Goal: Task Accomplishment & Management: Manage account settings

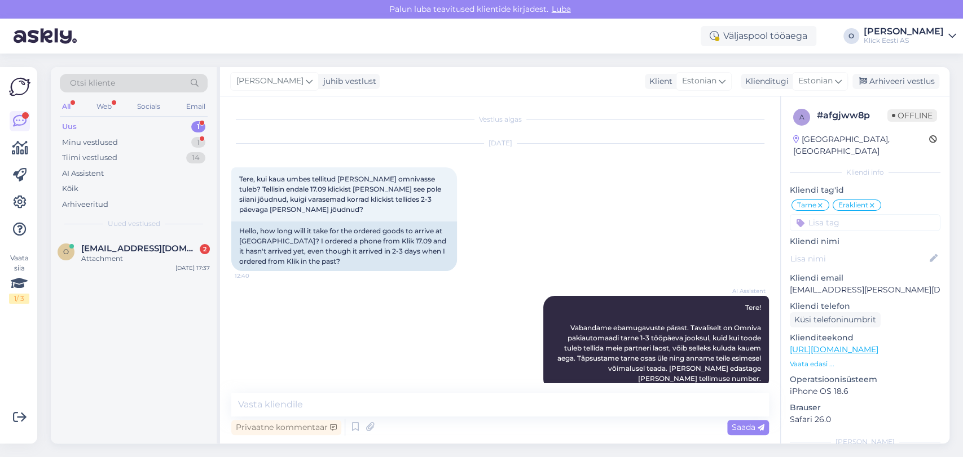
scroll to position [632, 0]
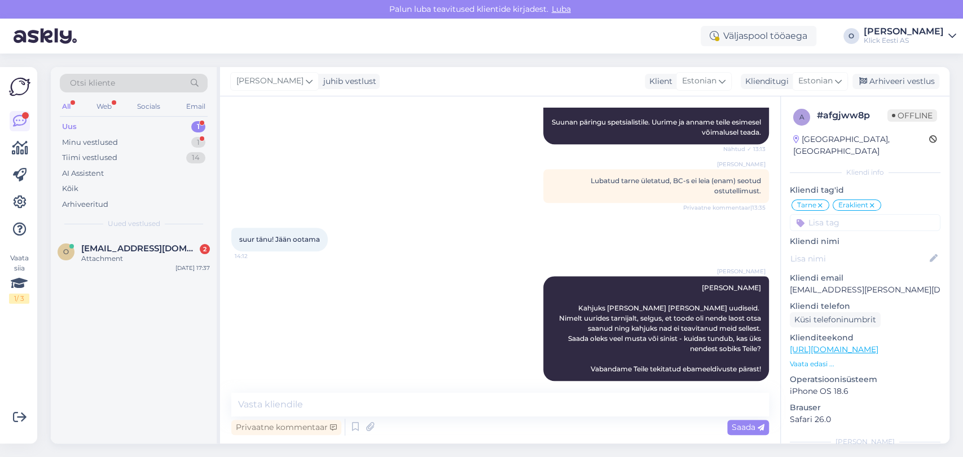
click at [133, 380] on div "o [EMAIL_ADDRESS][DOMAIN_NAME] 2 Attachment [DATE] 17:37" at bounding box center [134, 340] width 166 height 208
click at [129, 241] on div "o [EMAIL_ADDRESS][DOMAIN_NAME] 2 Attachment [DATE] 17:37" at bounding box center [134, 256] width 166 height 41
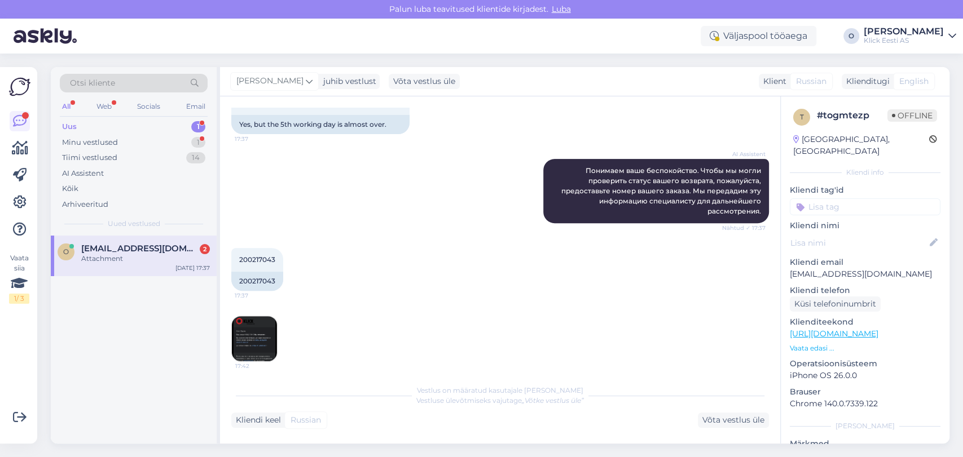
scroll to position [367, 0]
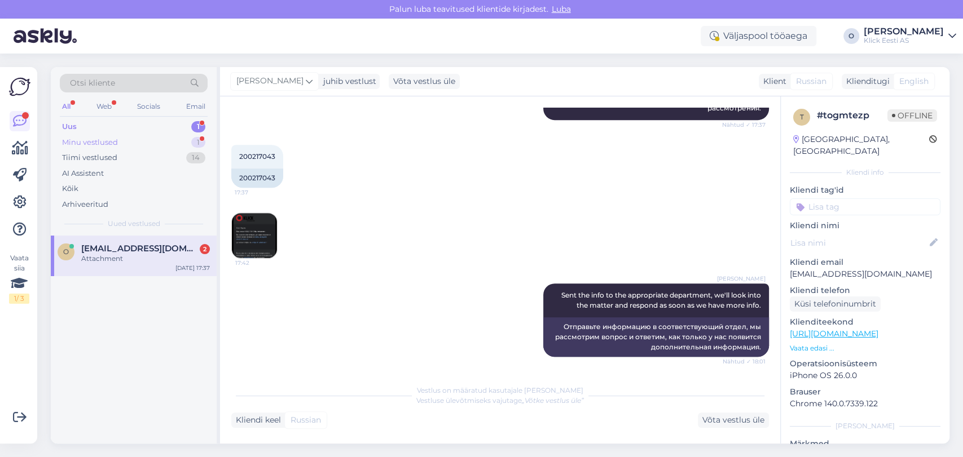
click at [135, 144] on div "Minu vestlused 1" at bounding box center [134, 143] width 148 height 16
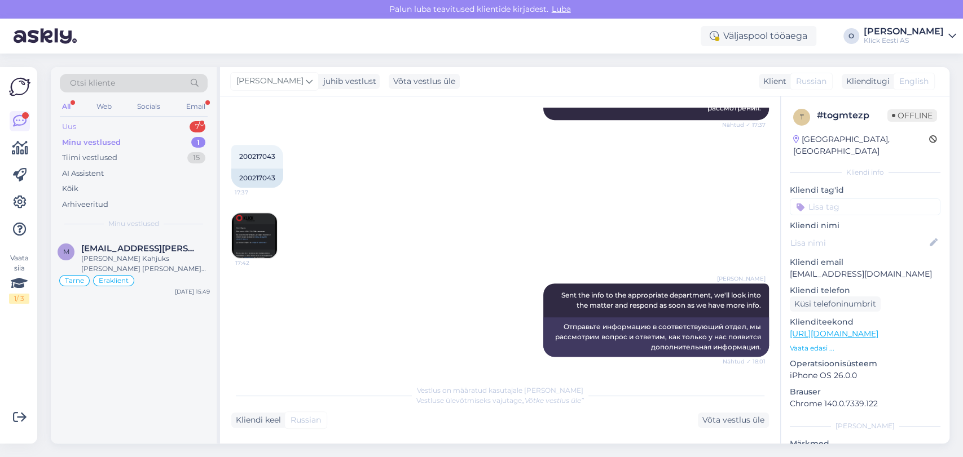
click at [127, 129] on div "Uus 7" at bounding box center [134, 127] width 148 height 16
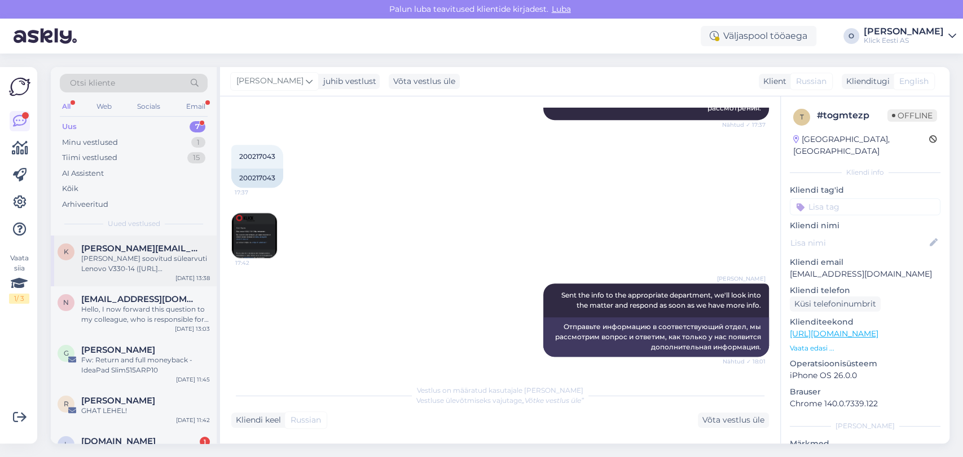
click at [113, 236] on div "k [PERSON_NAME][EMAIL_ADDRESS][DOMAIN_NAME] [PERSON_NAME] soovitud sülearvuti L…" at bounding box center [134, 261] width 166 height 51
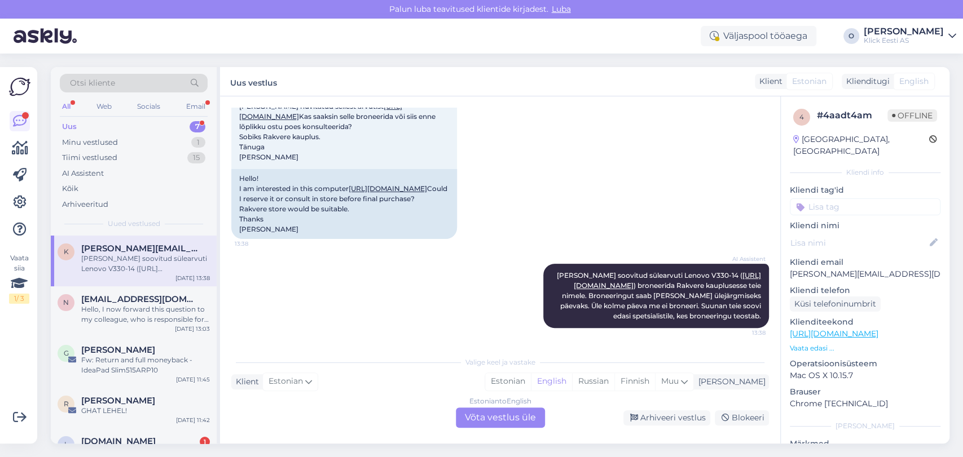
scroll to position [250, 0]
click at [129, 313] on div "Hello, I now forward this question to my colleague, who is responsible for this…" at bounding box center [145, 315] width 129 height 20
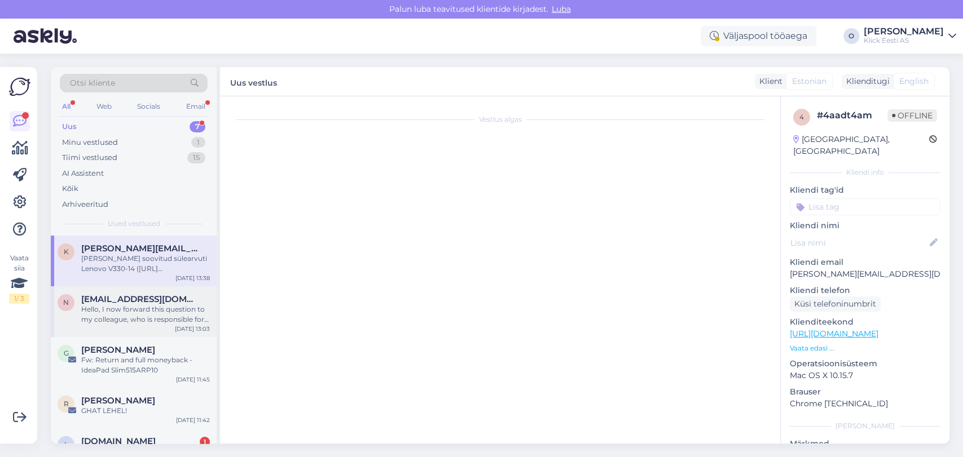
scroll to position [1, 0]
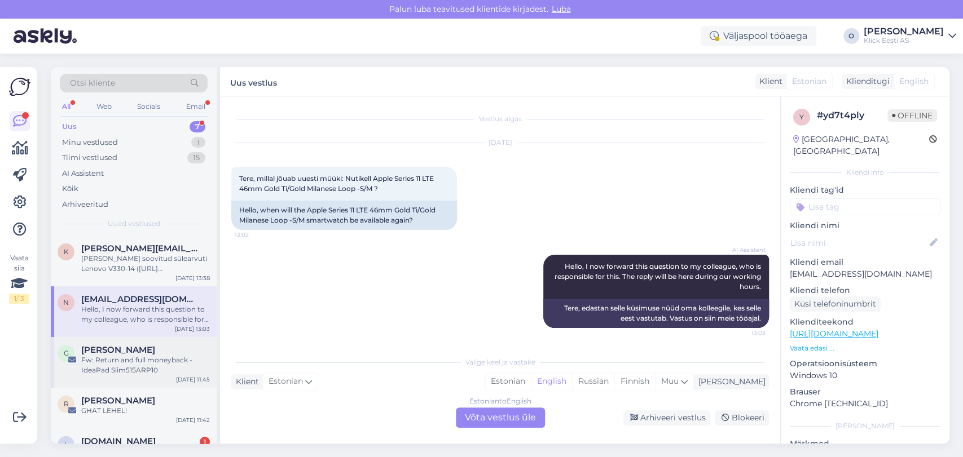
click at [129, 377] on div "G [PERSON_NAME] [PERSON_NAME]: Return and full moneyback - IdeaPad Slim515ARP10…" at bounding box center [134, 362] width 166 height 51
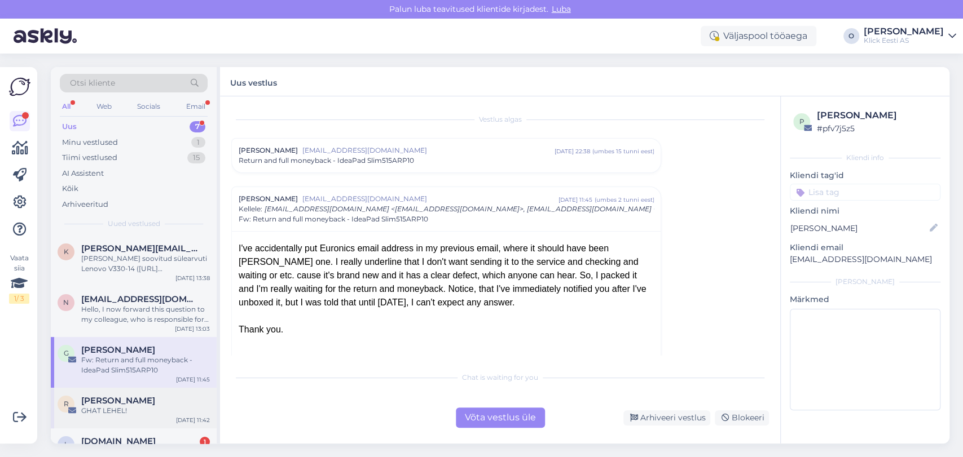
click at [123, 398] on span "[PERSON_NAME]" at bounding box center [118, 401] width 74 height 10
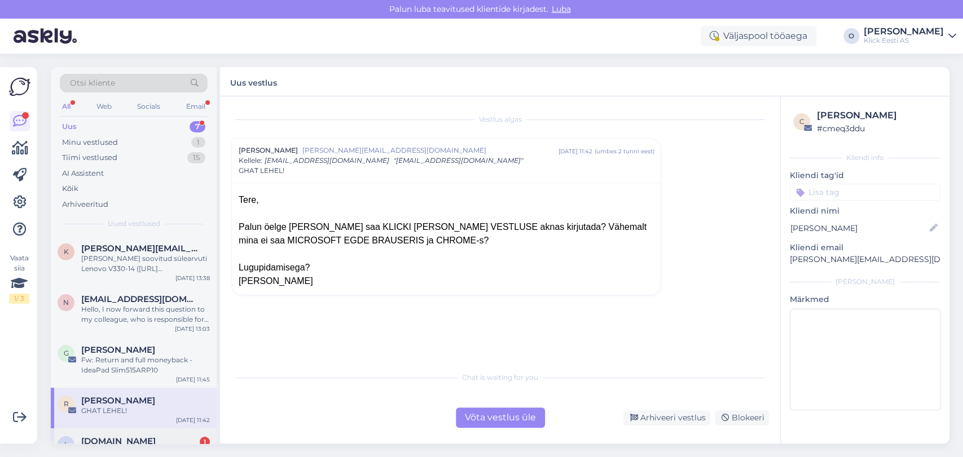
click at [117, 434] on div "L [DOMAIN_NAME] 1 Re: Ettemaksu arve tellimusele nr. #200218061 [DATE] 11:30" at bounding box center [134, 454] width 166 height 51
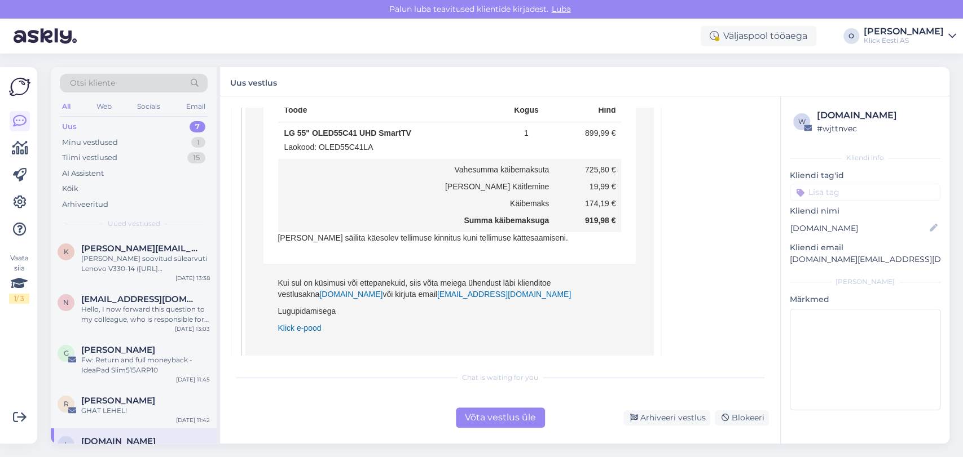
scroll to position [867, 0]
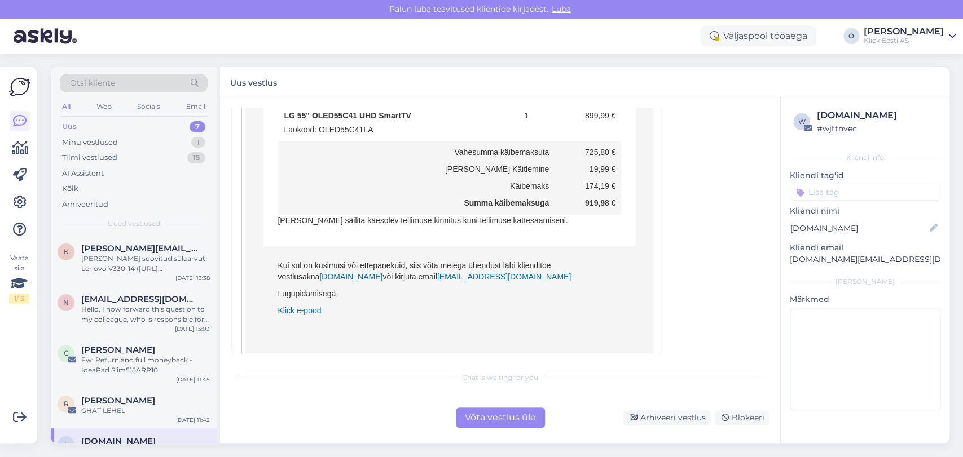
click at [140, 443] on div "[DOMAIN_NAME]" at bounding box center [145, 441] width 129 height 10
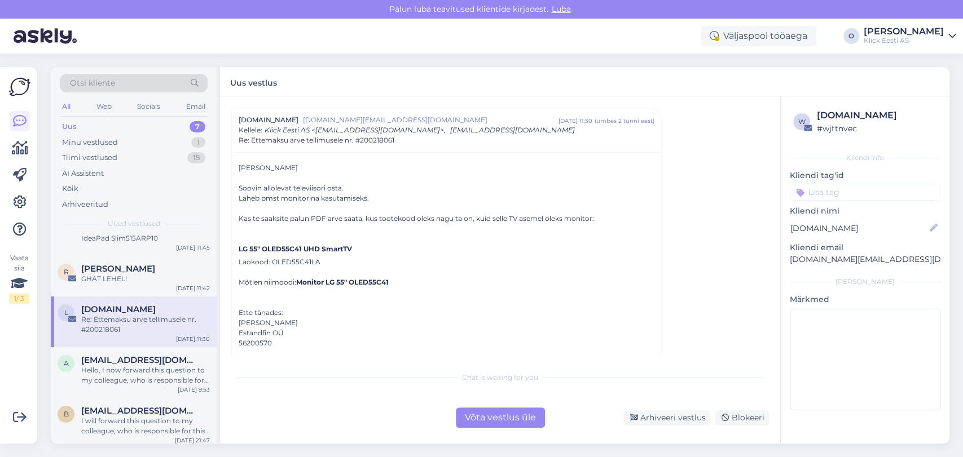
scroll to position [136, 0]
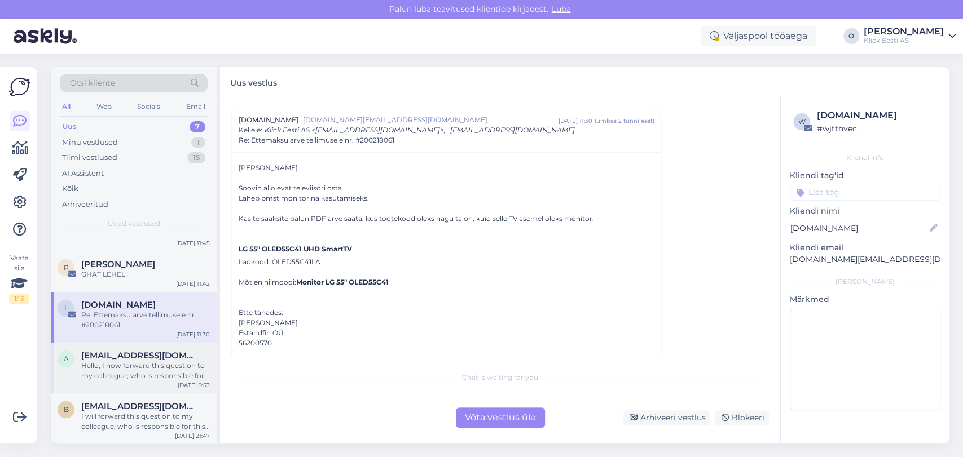
click at [137, 363] on div "Hello, I now forward this question to my colleague, who is responsible for this…" at bounding box center [145, 371] width 129 height 20
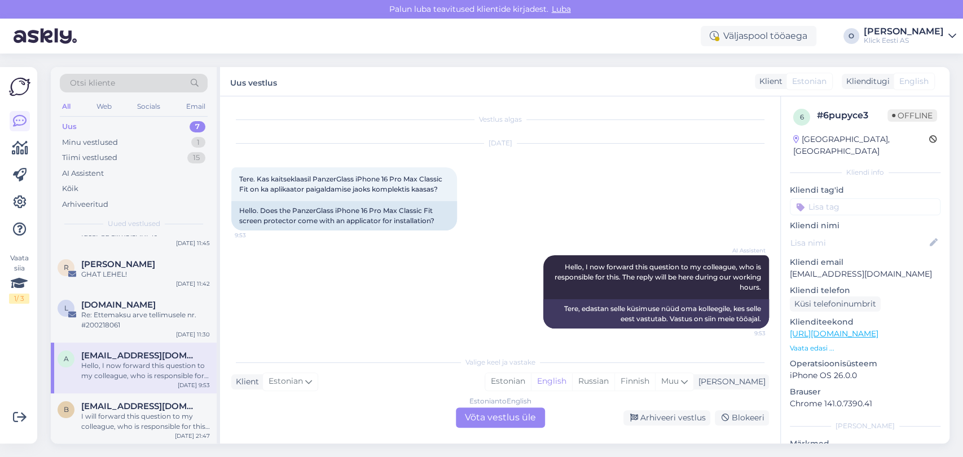
scroll to position [1, 0]
click at [132, 398] on div "B [EMAIL_ADDRESS][DOMAIN_NAME] I will forward this question to my colleague, wh…" at bounding box center [134, 419] width 166 height 51
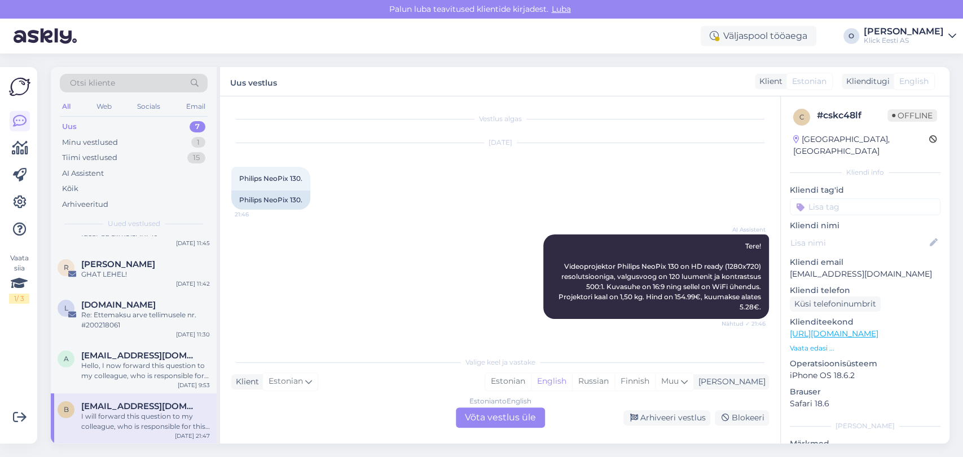
scroll to position [304, 0]
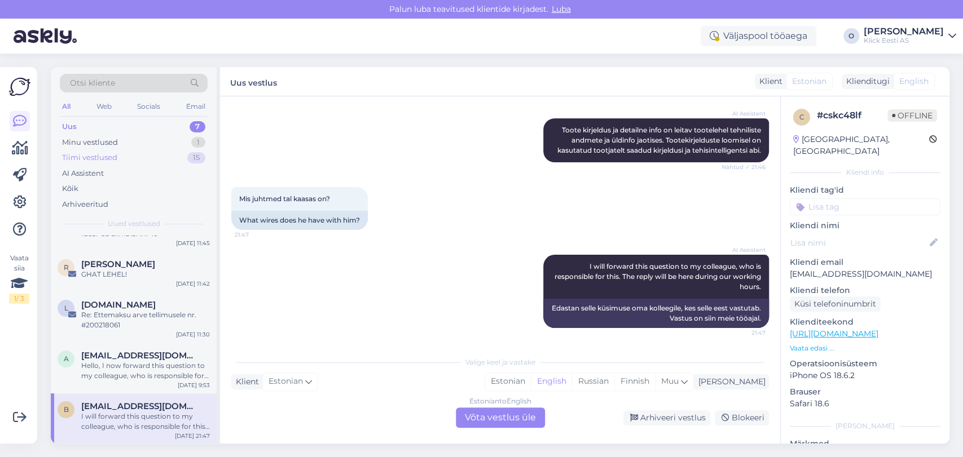
click at [175, 159] on div "Tiimi vestlused 15" at bounding box center [134, 158] width 148 height 16
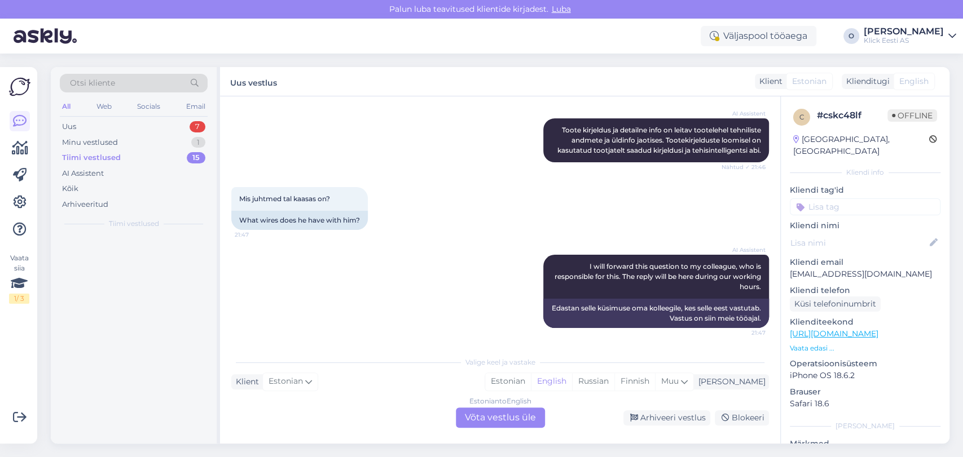
scroll to position [0, 0]
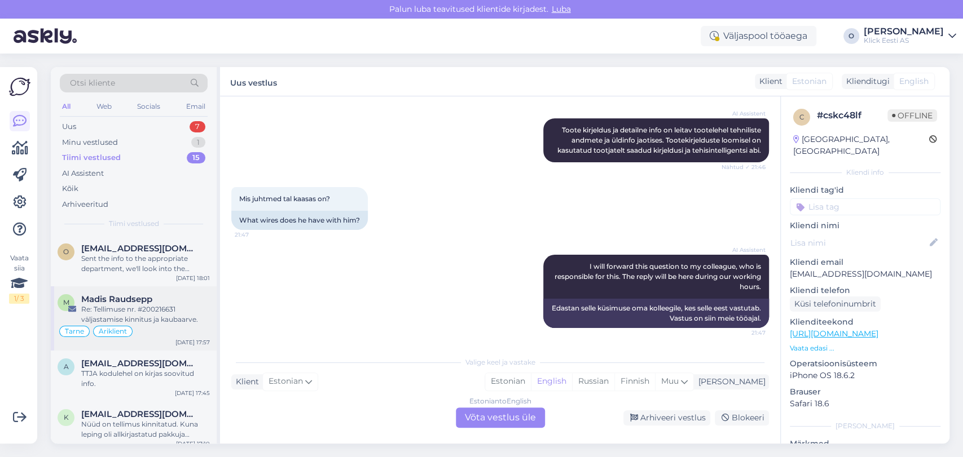
click at [125, 321] on div "Re: Tellimuse nr. #200216631 väljastamise kinnitus ja kaubaarve." at bounding box center [145, 315] width 129 height 20
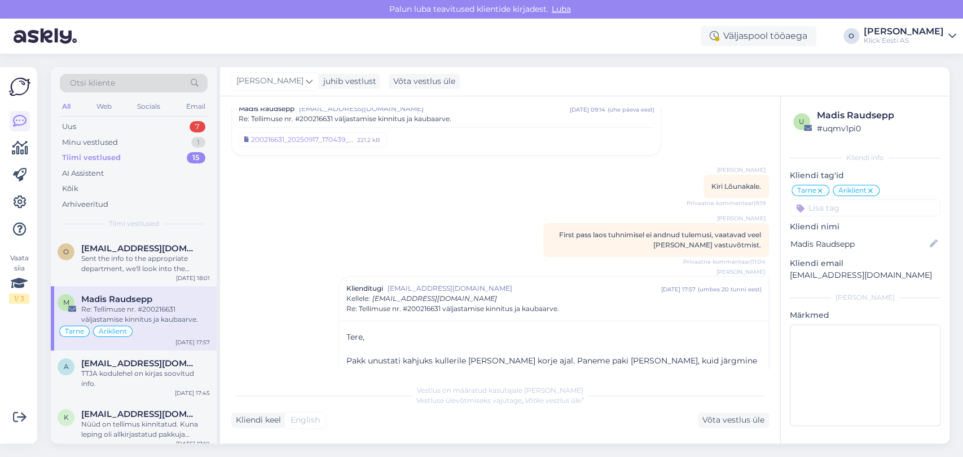
scroll to position [22, 0]
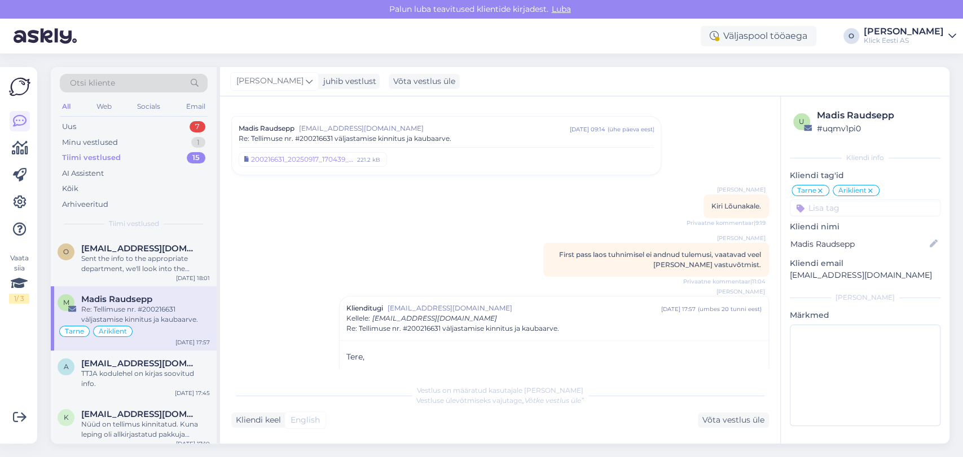
click at [322, 137] on span "Re: Tellimuse nr. #200216631 väljastamise kinnitus ja kaubaarve." at bounding box center [345, 139] width 213 height 10
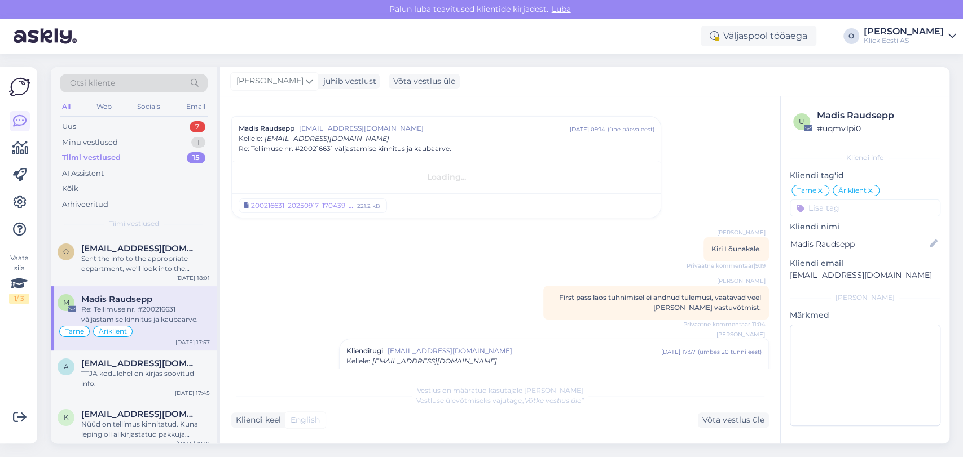
scroll to position [622, 0]
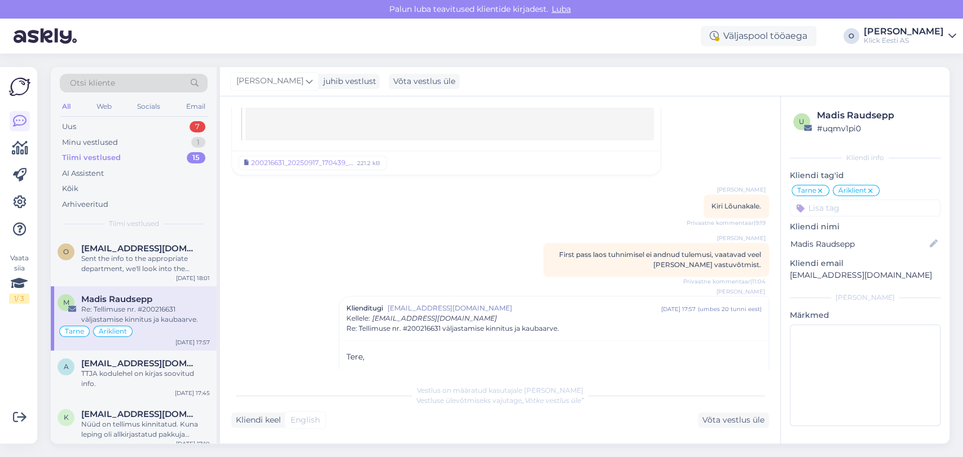
click at [423, 329] on span "Re: Tellimuse nr. #200216631 väljastamise kinnitus ja kaubaarve." at bounding box center [452, 329] width 213 height 10
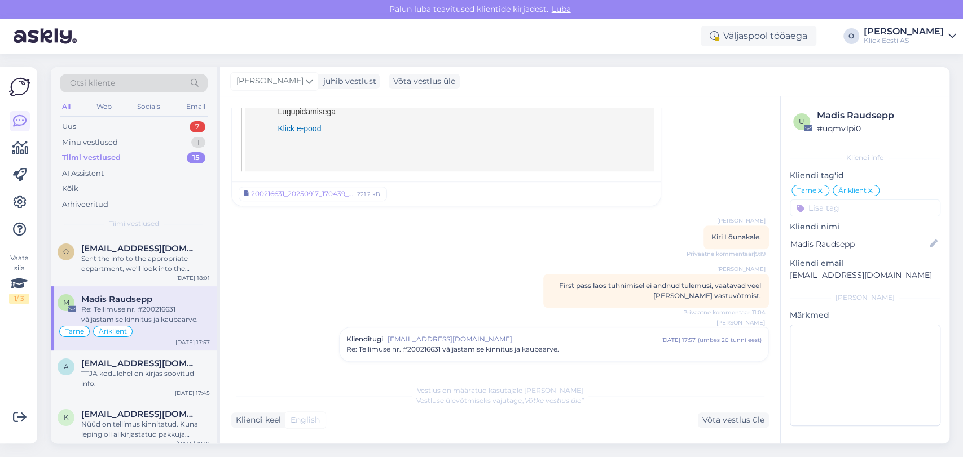
scroll to position [590, 0]
drag, startPoint x: 438, startPoint y: 346, endPoint x: 405, endPoint y: 353, distance: 34.0
click at [405, 353] on span "Re: Tellimuse nr. #200216631 väljastamise kinnitus ja kaubaarve." at bounding box center [452, 350] width 213 height 10
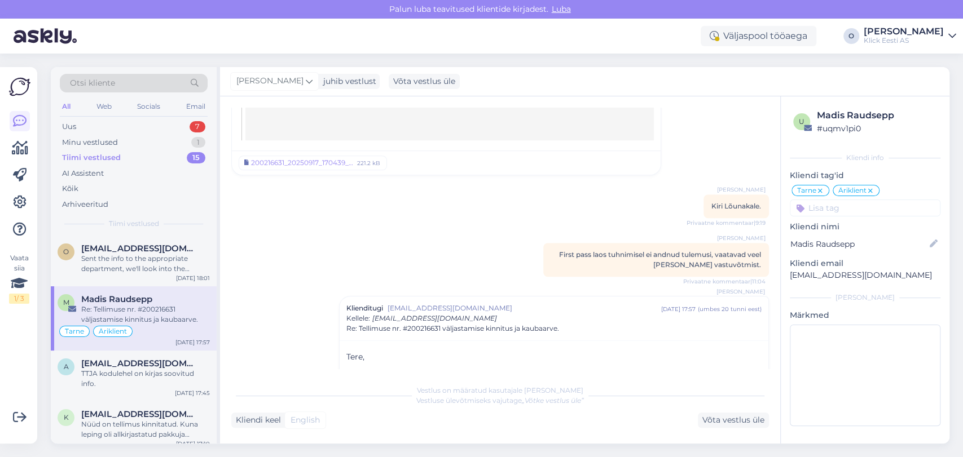
scroll to position [689, 0]
